Goal: Find contact information: Find contact information

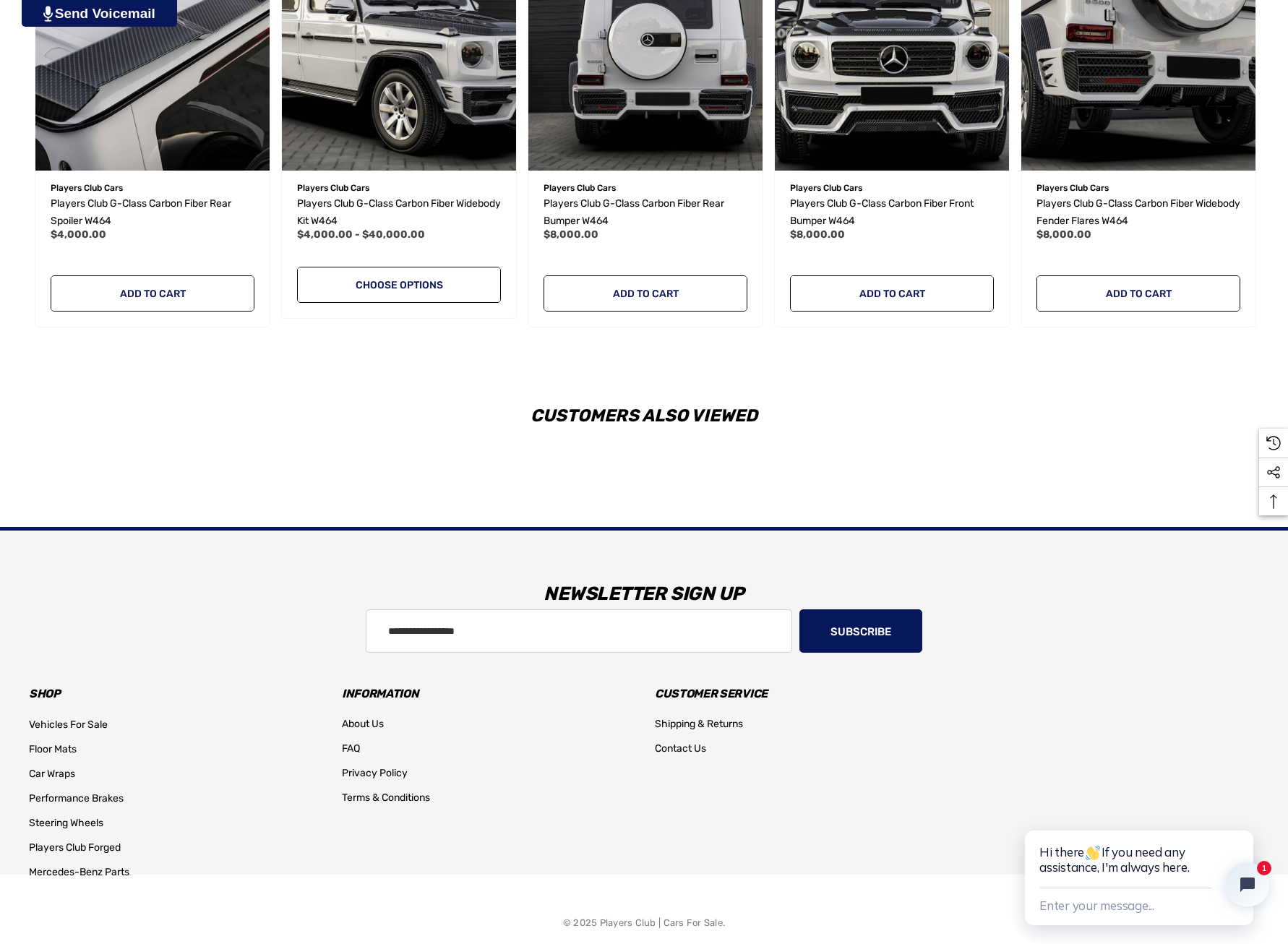
scroll to position [2037, 0]
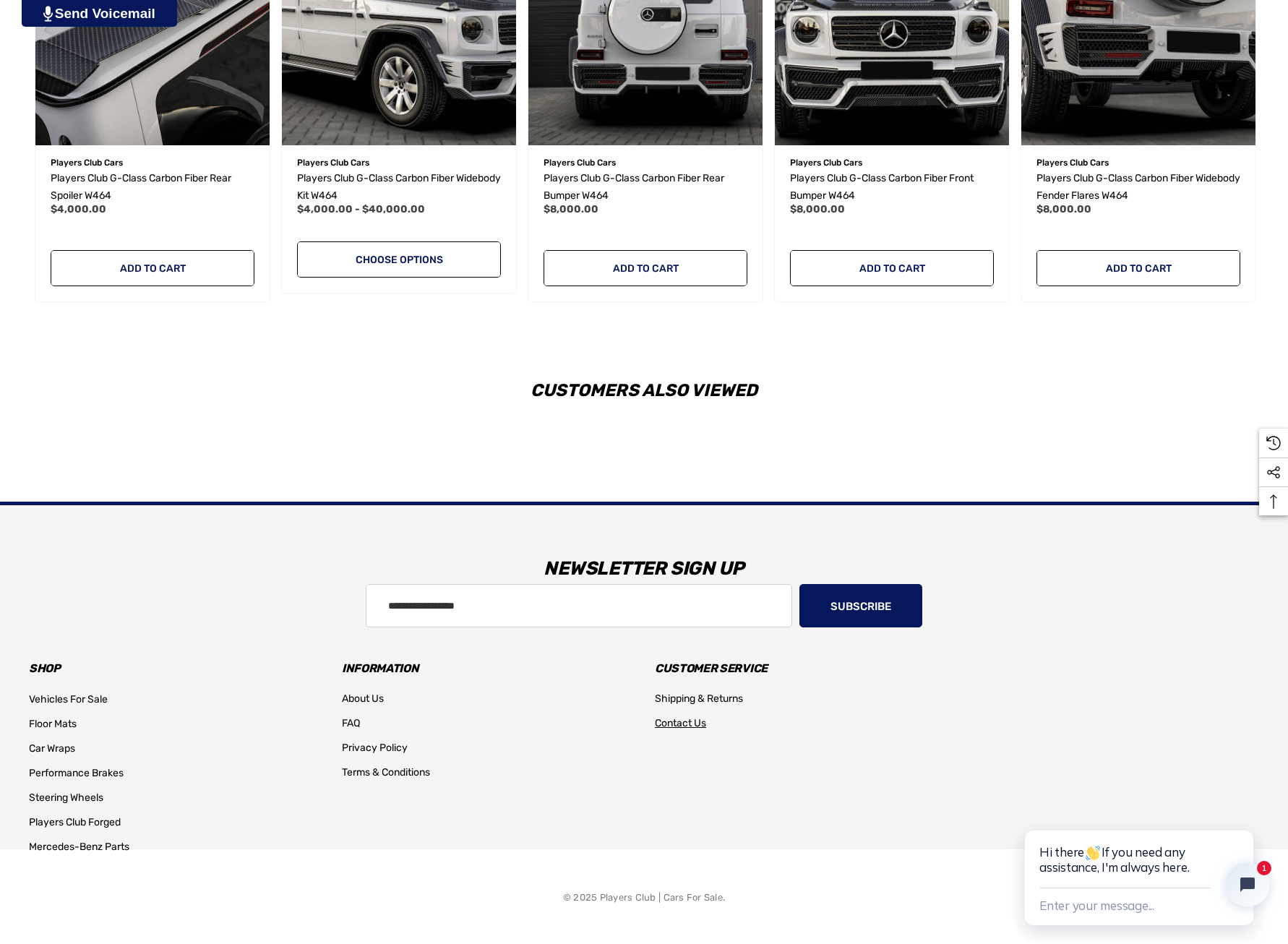
click at [680, 717] on span "Contact Us" at bounding box center [681, 722] width 52 height 12
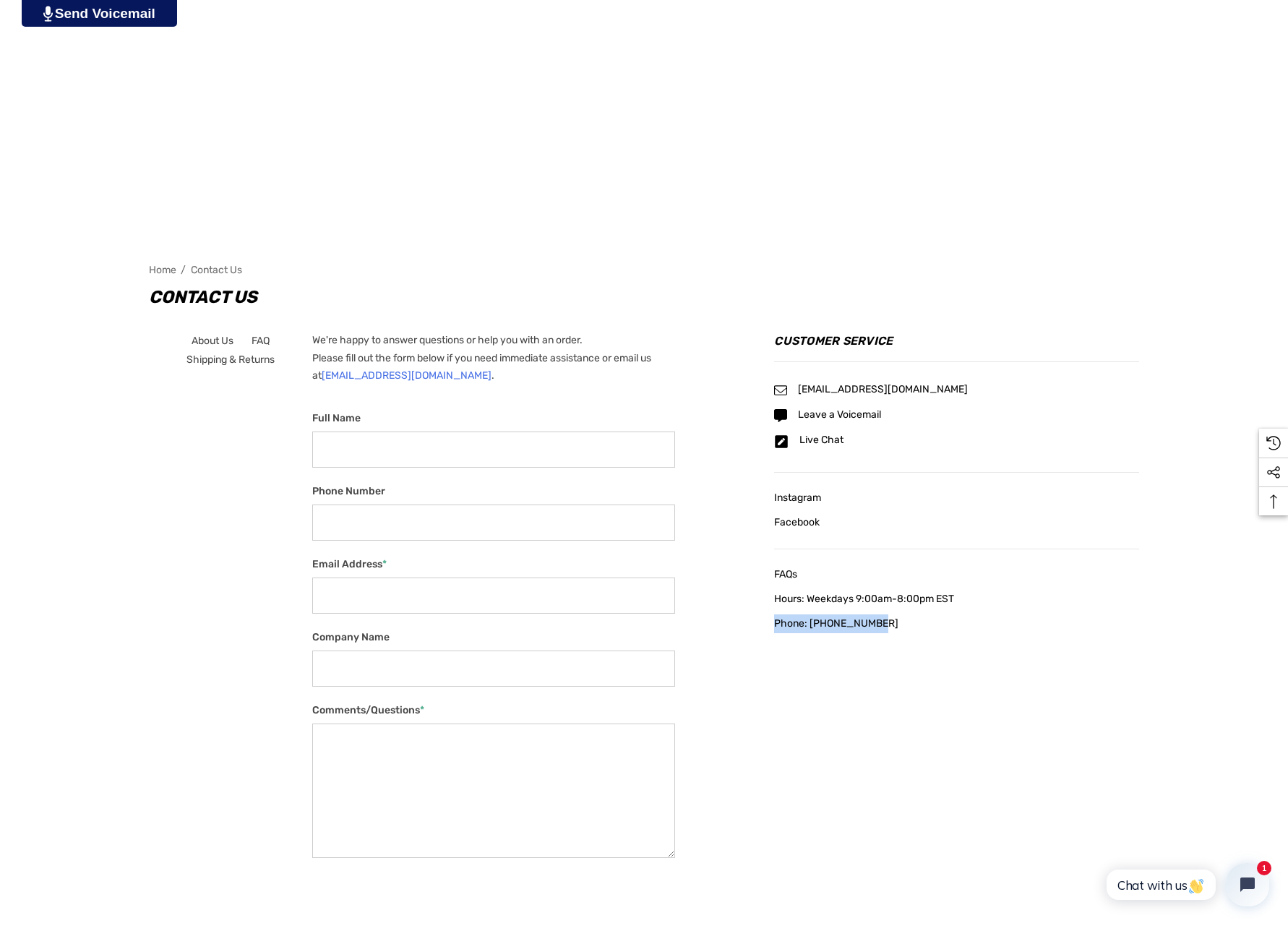
drag, startPoint x: 748, startPoint y: 618, endPoint x: 894, endPoint y: 643, distance: 148.1
click at [894, 643] on main "About Us FAQ Shipping & Returns We're happy to answer questions or help you wit…" at bounding box center [644, 648] width 990 height 672
copy span "Phone: 404.602.9593"
